Goal: Transaction & Acquisition: Obtain resource

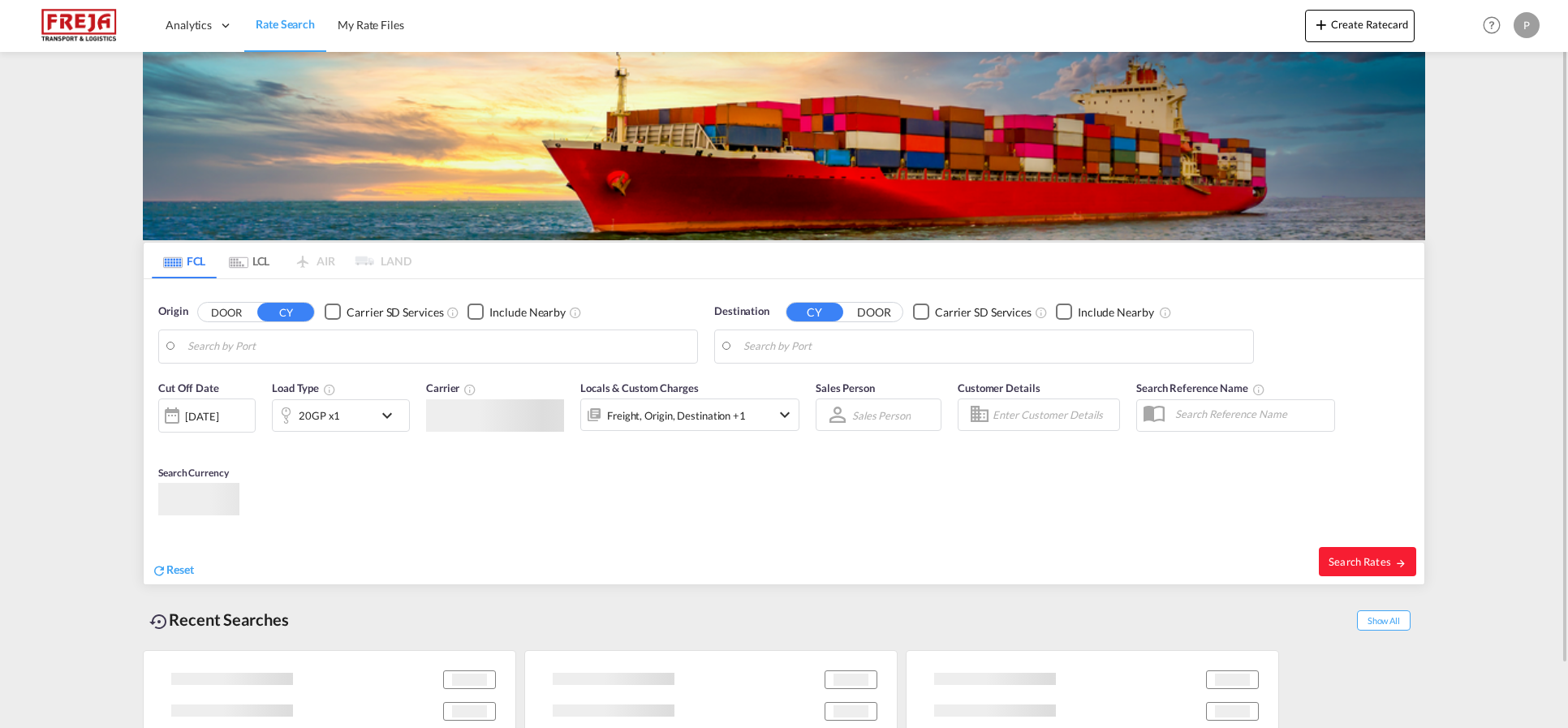
type input "[GEOGRAPHIC_DATA] (ex [GEOGRAPHIC_DATA]), INCCU"
type input "[GEOGRAPHIC_DATA] ([GEOGRAPHIC_DATA]), DKCPH"
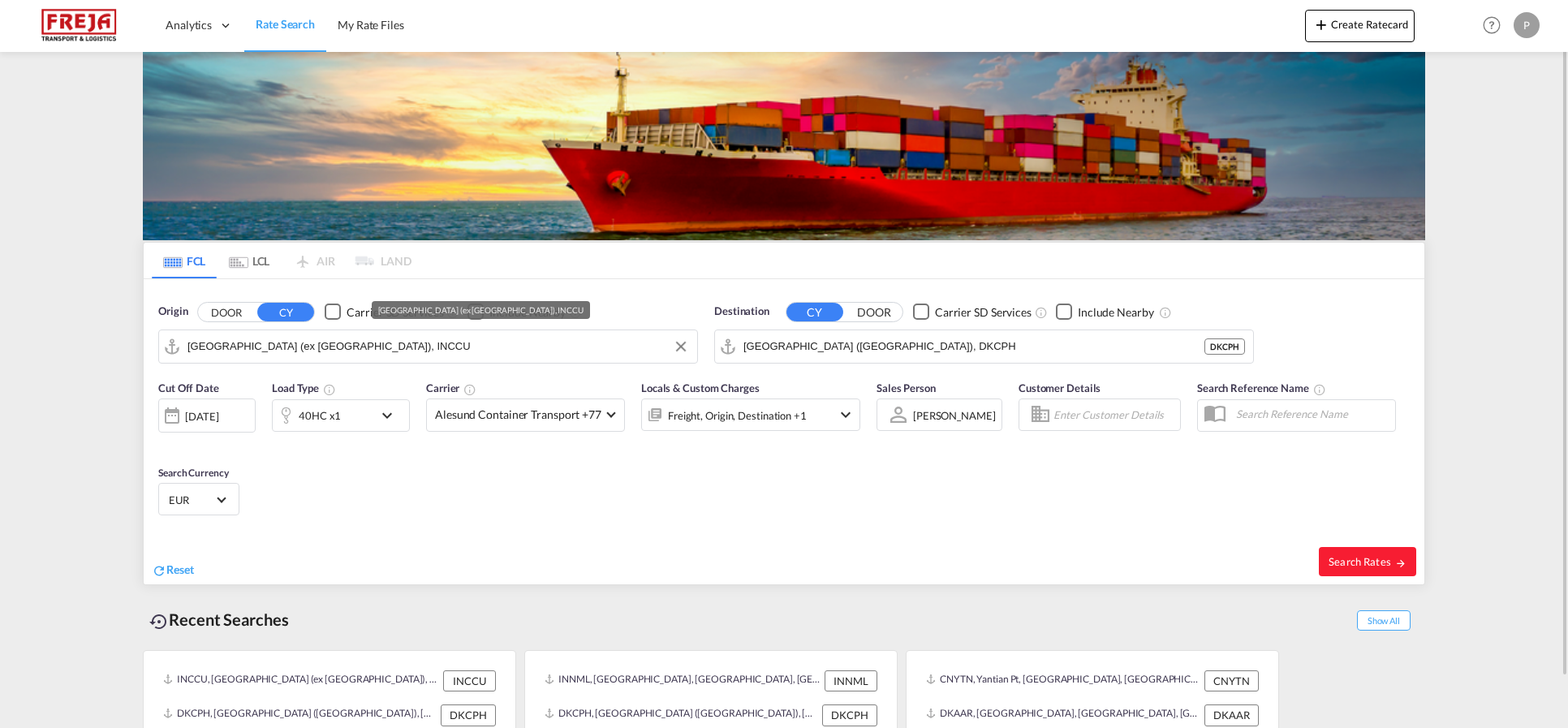
click at [330, 340] on input "[GEOGRAPHIC_DATA] (ex [GEOGRAPHIC_DATA]), INCCU" at bounding box center [438, 347] width 502 height 25
click at [330, 341] on input "[GEOGRAPHIC_DATA] (ex [GEOGRAPHIC_DATA]), INCCU" at bounding box center [438, 347] width 502 height 25
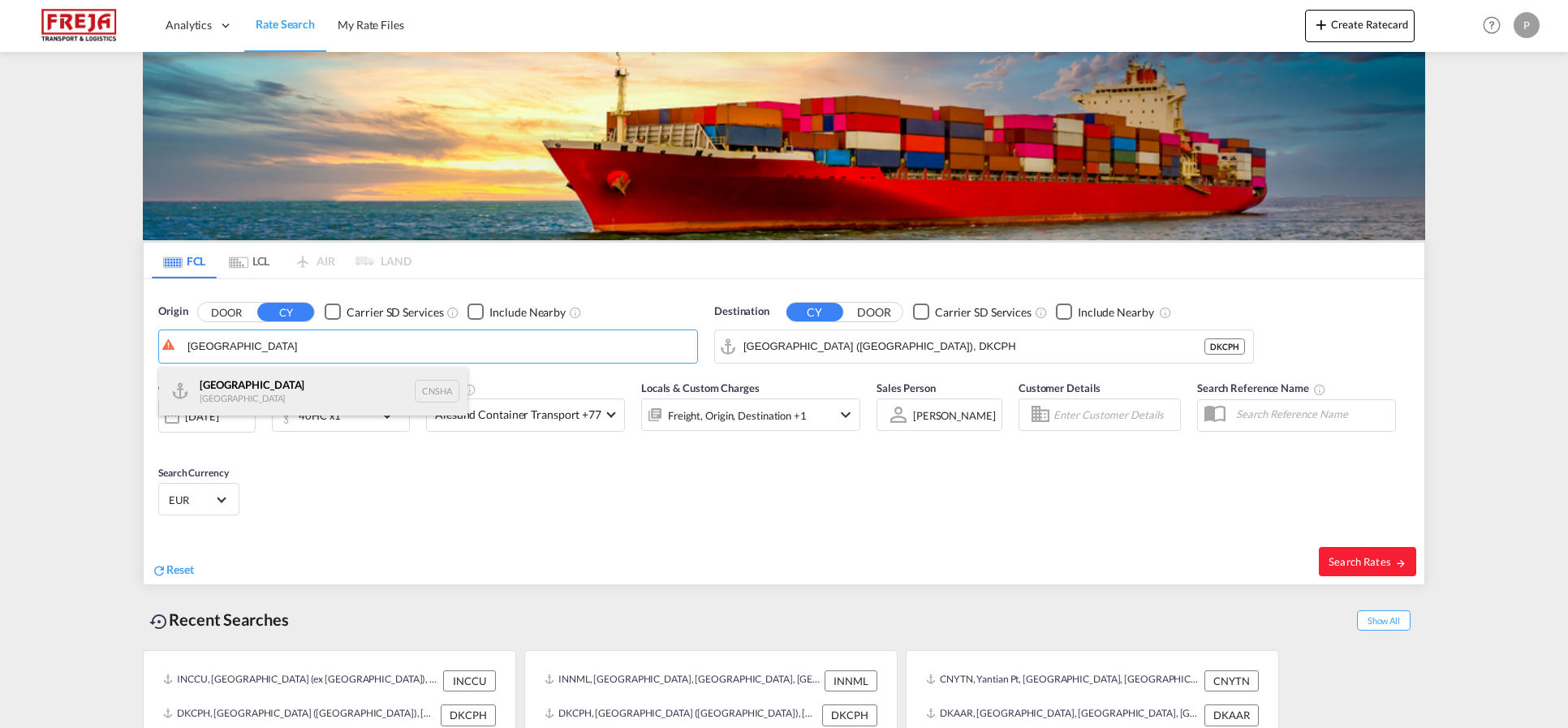
click at [304, 379] on div "Shanghai [GEOGRAPHIC_DATA] CNSHA" at bounding box center [313, 391] width 308 height 49
type input "[GEOGRAPHIC_DATA], [GEOGRAPHIC_DATA]"
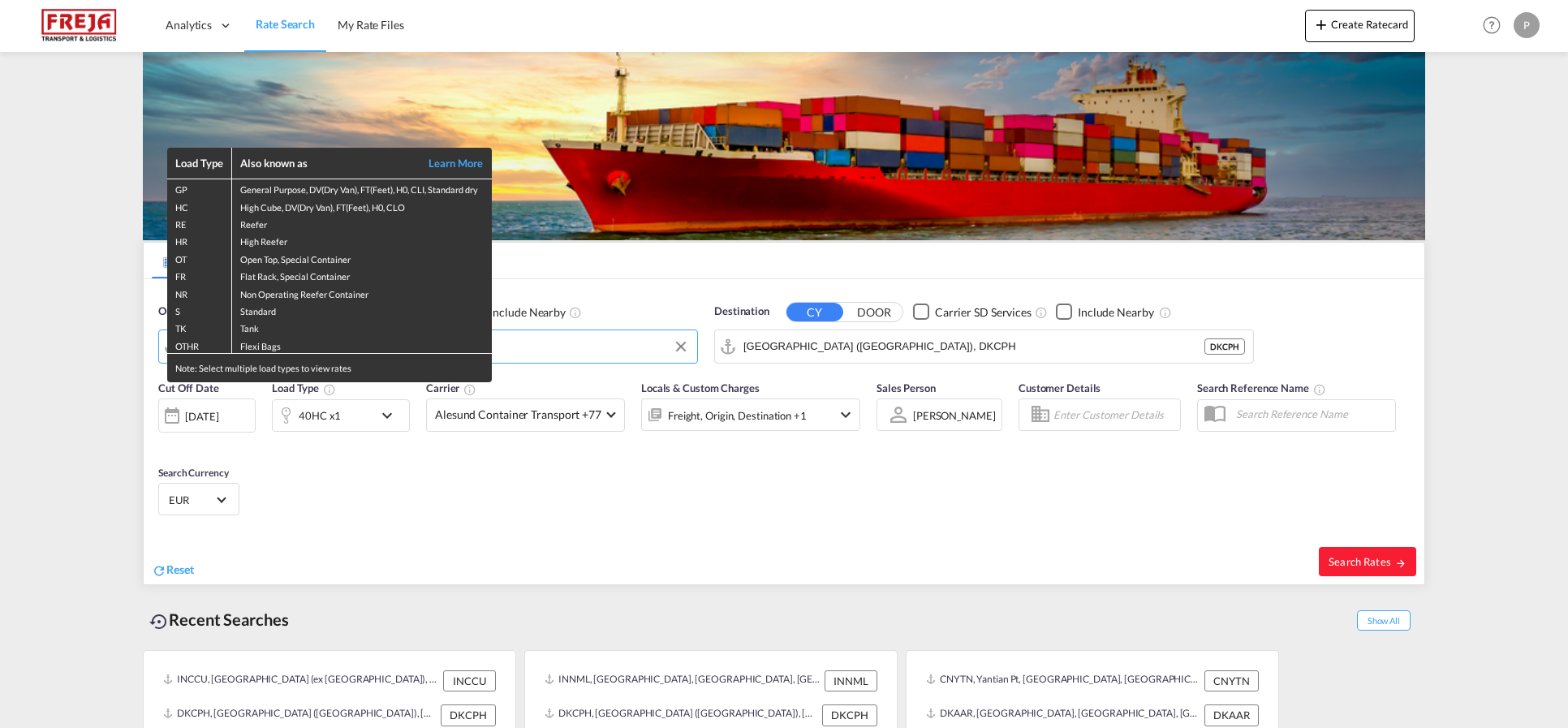
click at [792, 351] on div "Load Type Also known as Learn More GP General Purpose, DV(Dry Van), FT(Feet), H…" at bounding box center [784, 364] width 1568 height 728
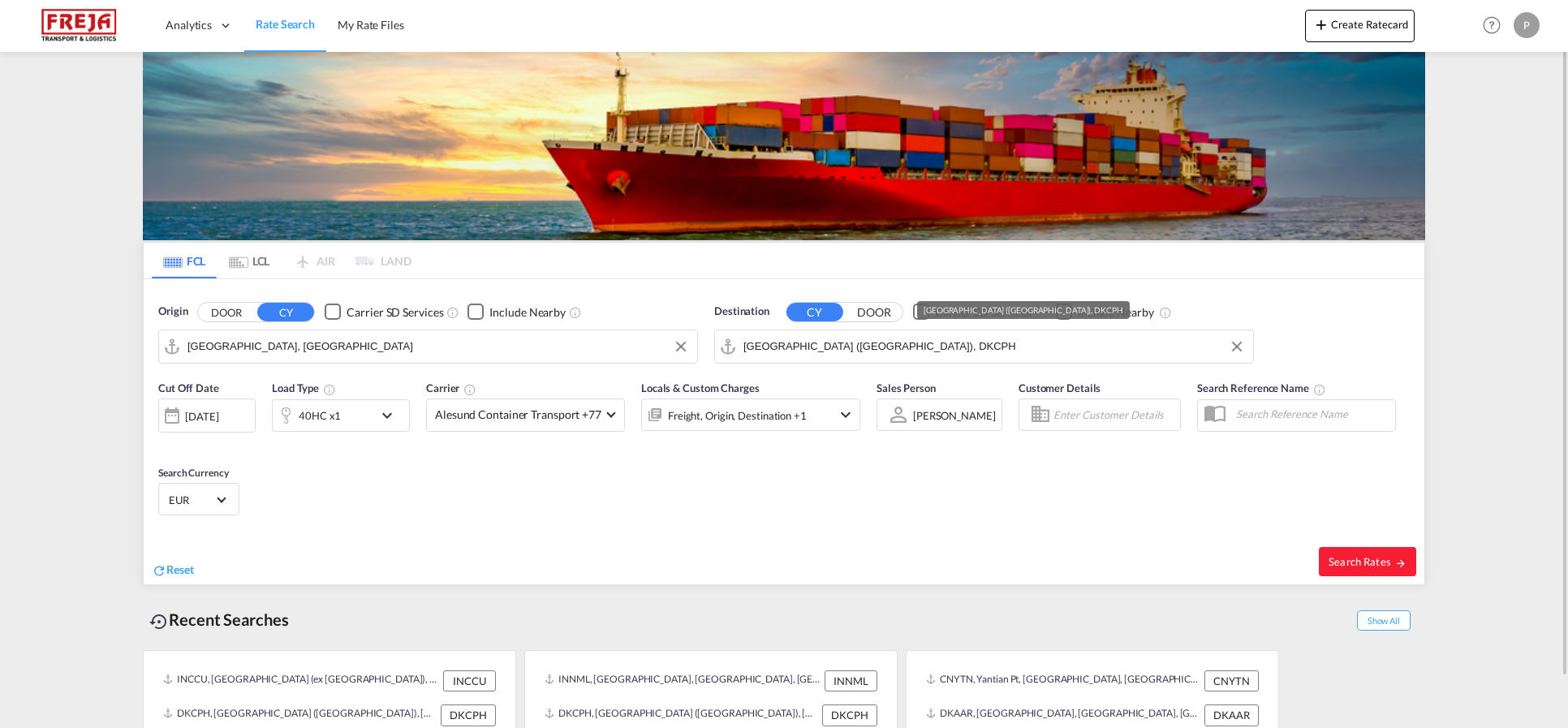
click at [803, 351] on input "Copenhagen (Kobenhavn), DKCPH" at bounding box center [995, 347] width 502 height 25
click at [804, 351] on input "Copenhagen (Kobenhavn), DKCPH" at bounding box center [995, 347] width 502 height 25
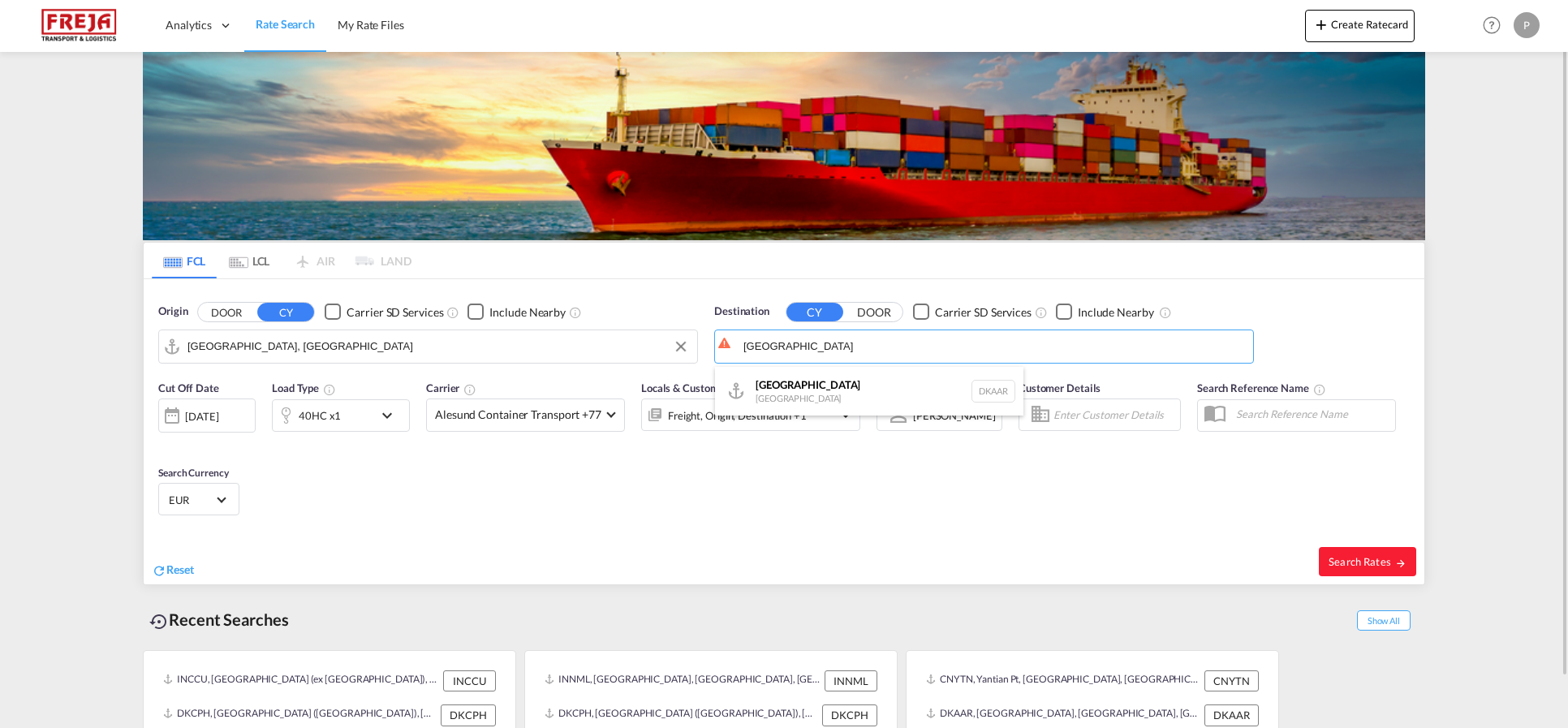
click at [816, 396] on div "Aarhus Denmark DKAAR" at bounding box center [869, 391] width 308 height 49
type input "[GEOGRAPHIC_DATA], [GEOGRAPHIC_DATA]"
click at [1380, 563] on span "Search Rates" at bounding box center [1367, 562] width 78 height 13
type input "CNSHA to DKAAR / [DATE]"
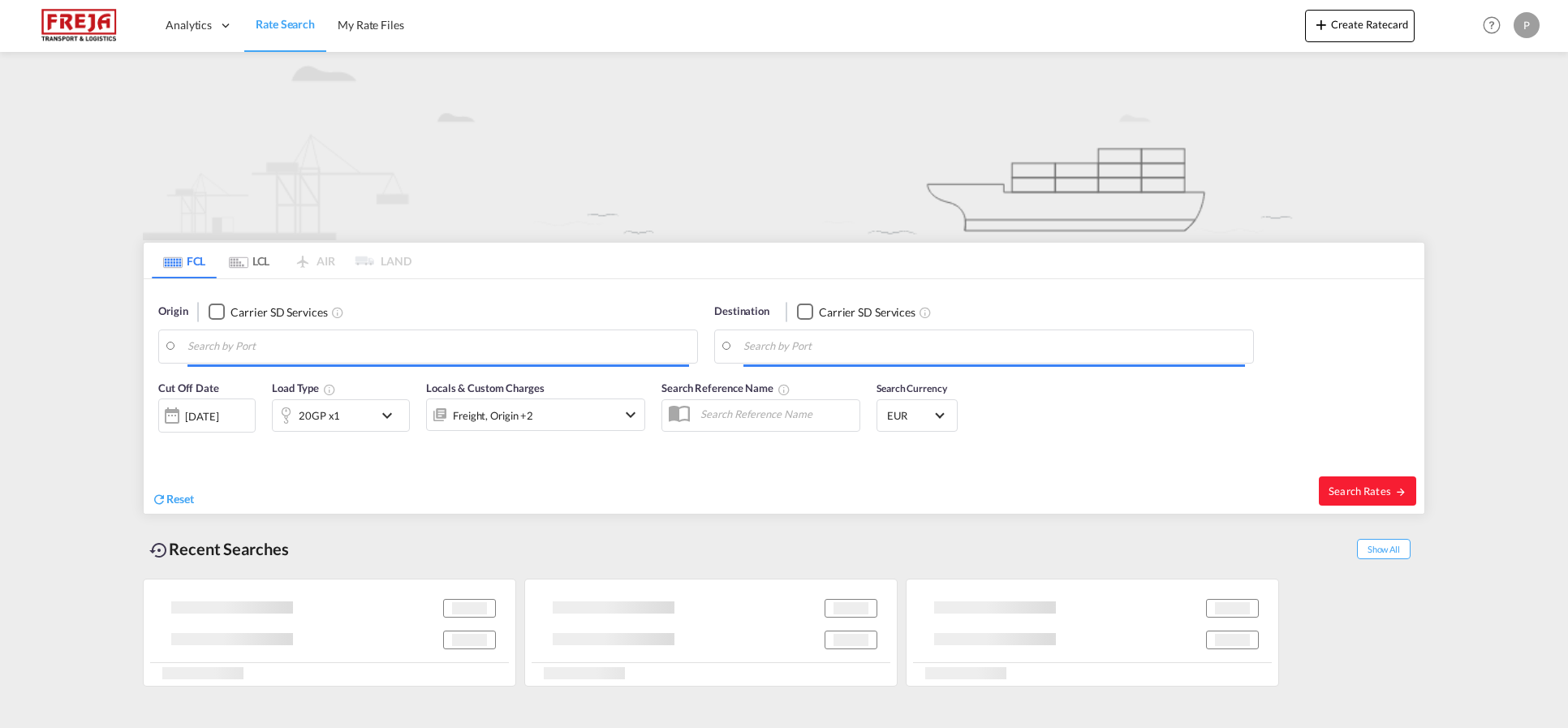
type input "[GEOGRAPHIC_DATA], [GEOGRAPHIC_DATA]"
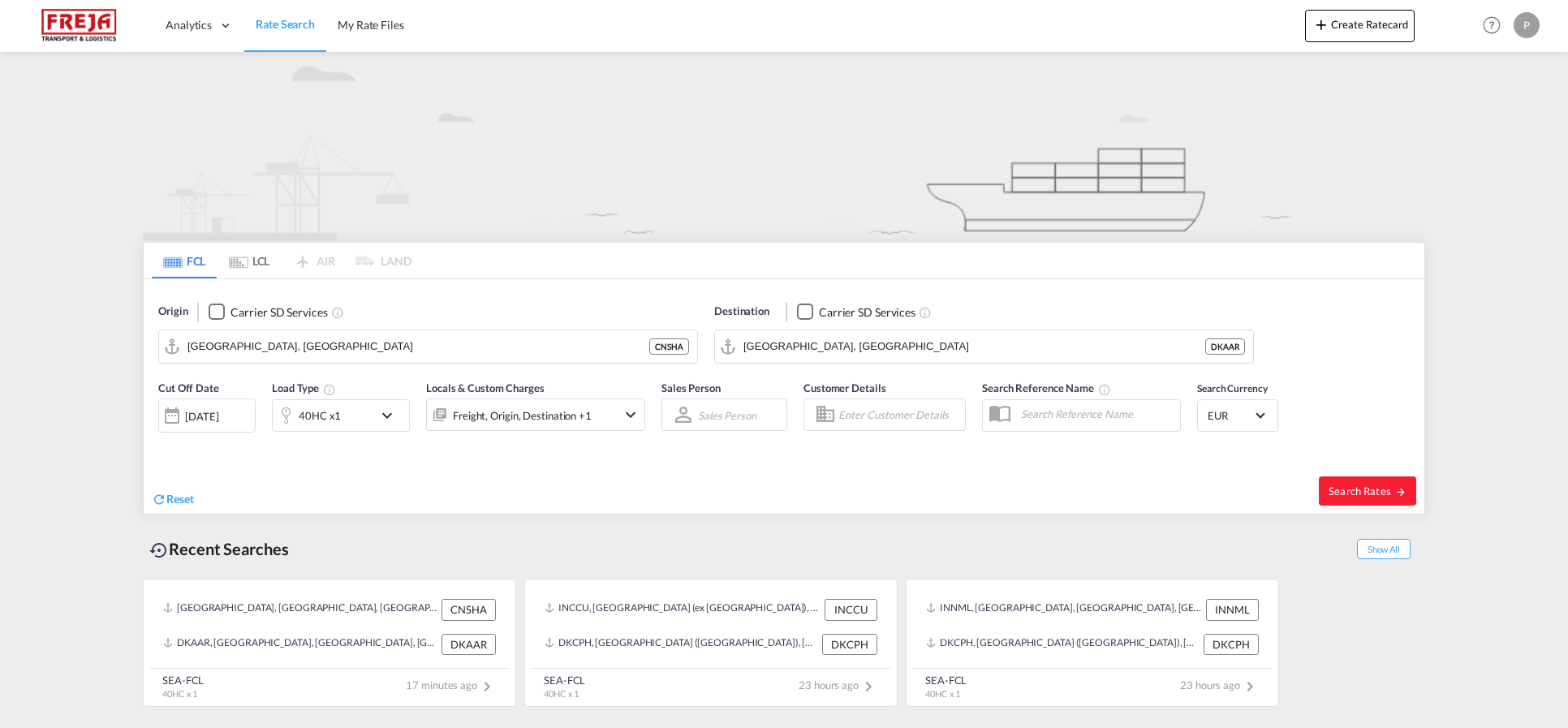
click at [1456, 258] on md-content "Analytics Reports Dashboard Rate Search My Rate Files Create Ratecard Help Reso…" at bounding box center [784, 364] width 1568 height 728
click at [1375, 487] on span "Search Rates" at bounding box center [1367, 491] width 78 height 13
type input "CNSHA to DKAAR / [DATE]"
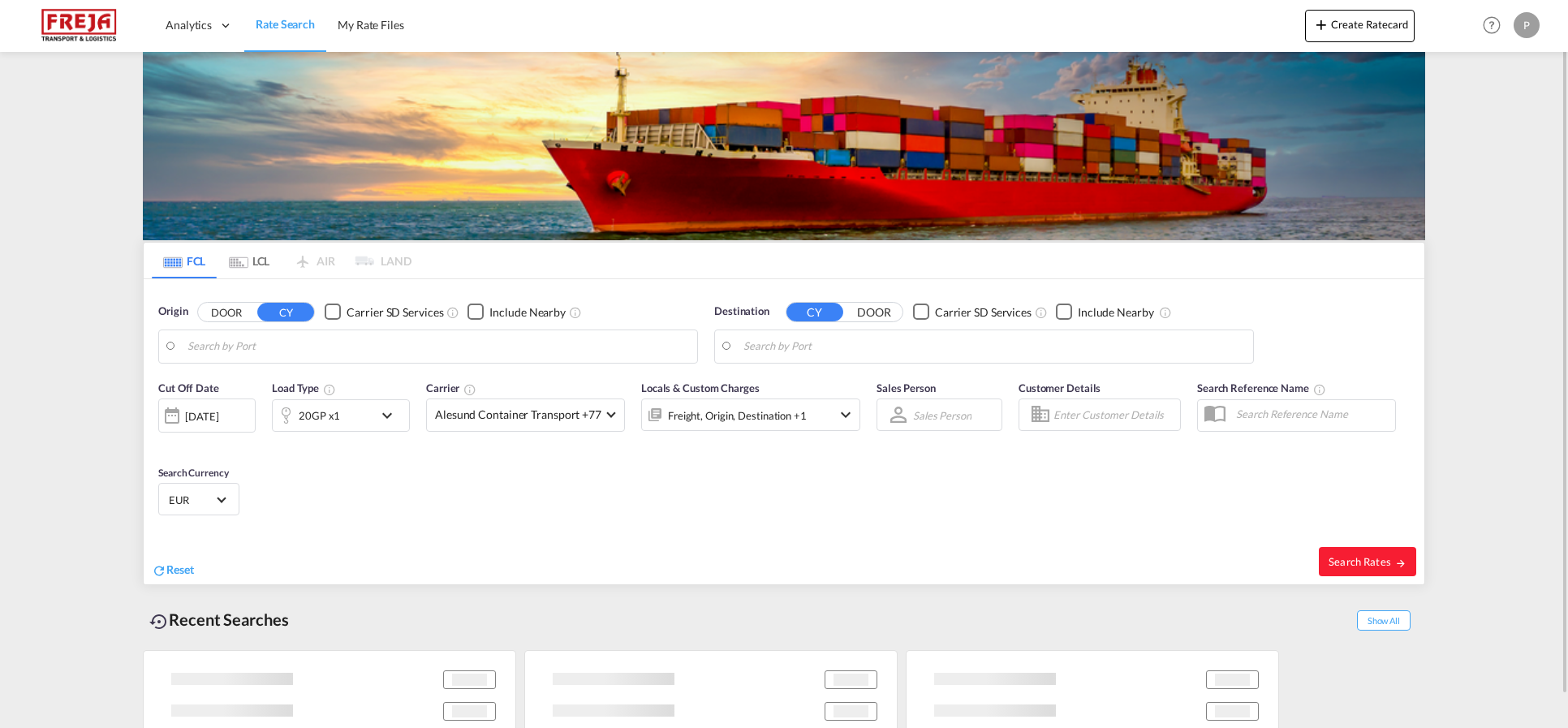
type input "[GEOGRAPHIC_DATA], [GEOGRAPHIC_DATA]"
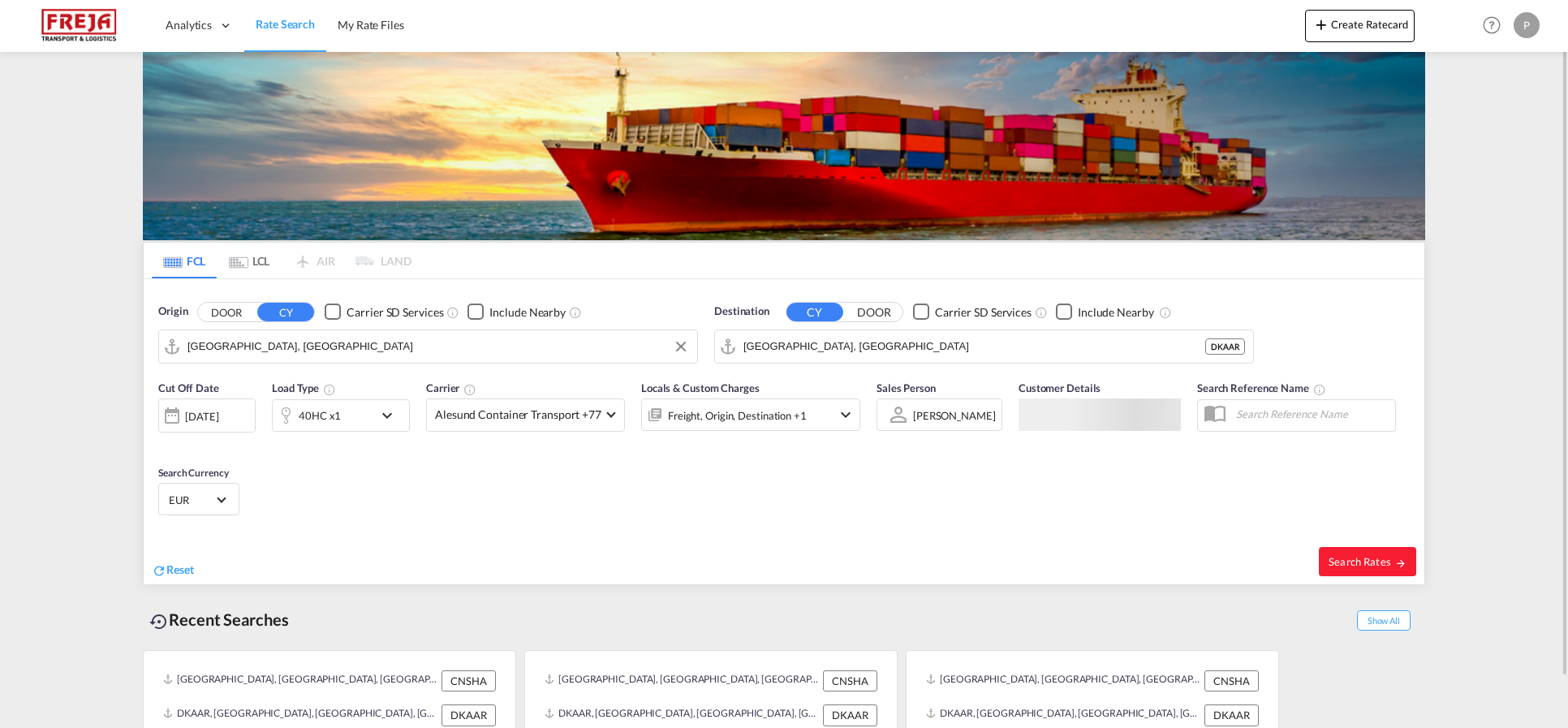
click at [370, 350] on input "[GEOGRAPHIC_DATA], [GEOGRAPHIC_DATA]" at bounding box center [438, 347] width 502 height 25
click at [1354, 560] on span "Search Rates" at bounding box center [1367, 562] width 78 height 13
type input "CNSHA to DKAAR / [DATE]"
